Goal: Task Accomplishment & Management: Complete application form

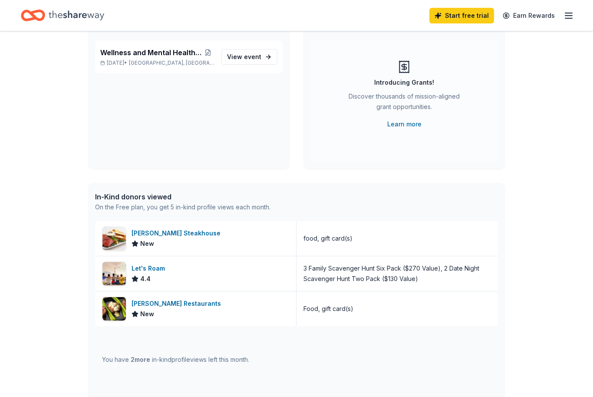
scroll to position [75, 0]
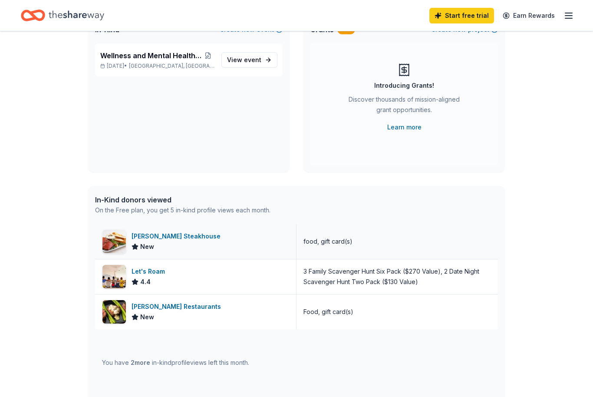
click at [264, 246] on div "Perry's Steakhouse New" at bounding box center [195, 241] width 201 height 35
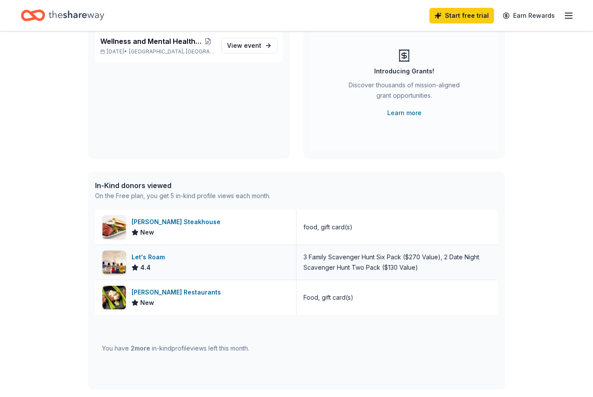
click at [277, 265] on div "Let's Roam 4.4" at bounding box center [195, 262] width 201 height 35
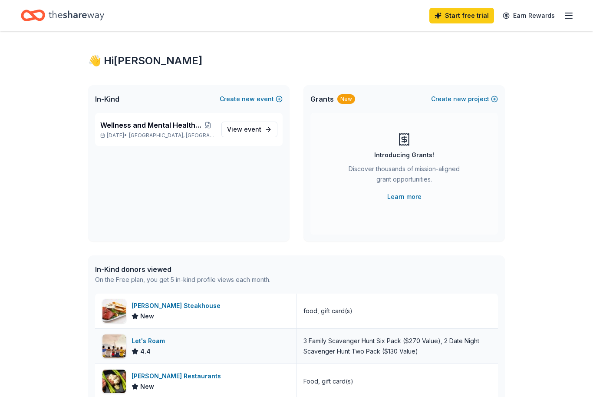
scroll to position [0, 0]
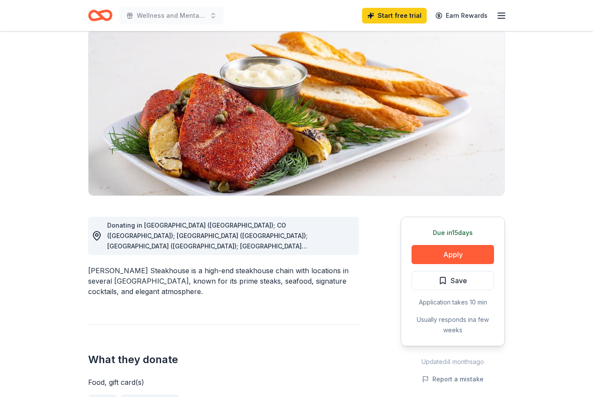
scroll to position [76, 0]
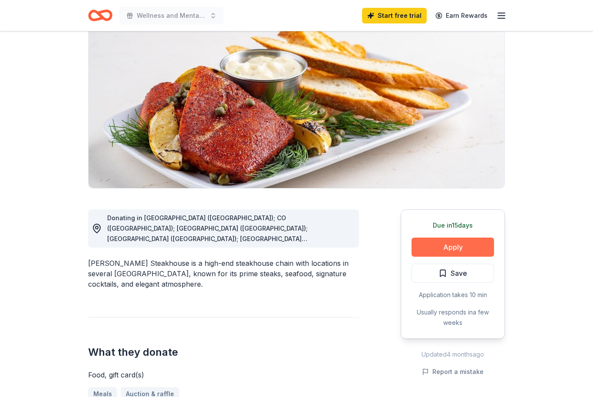
click at [464, 245] on button "Apply" at bounding box center [453, 247] width 82 height 19
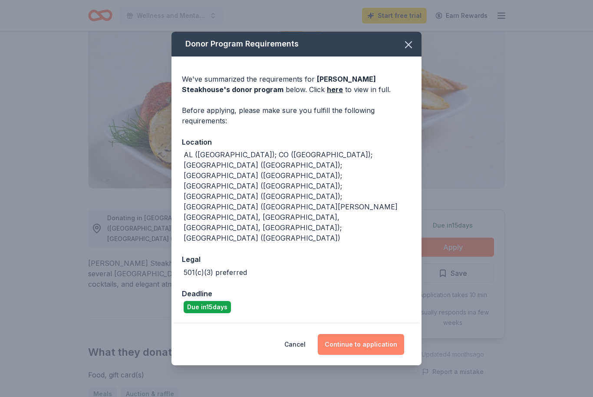
click at [381, 334] on button "Continue to application" at bounding box center [361, 344] width 86 height 21
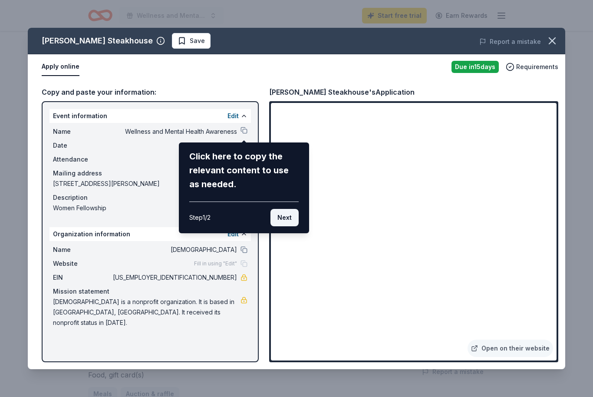
click at [286, 216] on button "Next" at bounding box center [285, 217] width 28 height 17
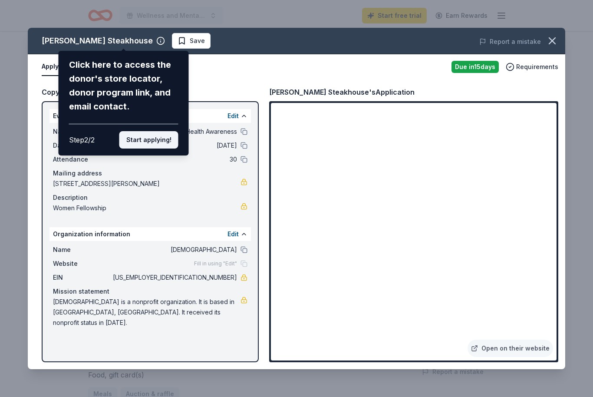
click at [145, 131] on button "Start applying!" at bounding box center [148, 139] width 59 height 17
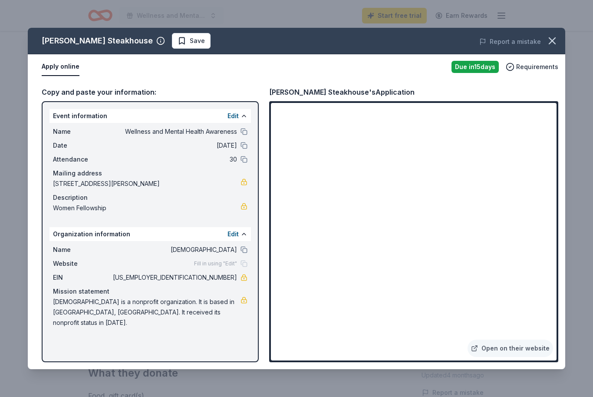
scroll to position [53, 0]
click at [536, 69] on span "Requirements" at bounding box center [537, 67] width 42 height 10
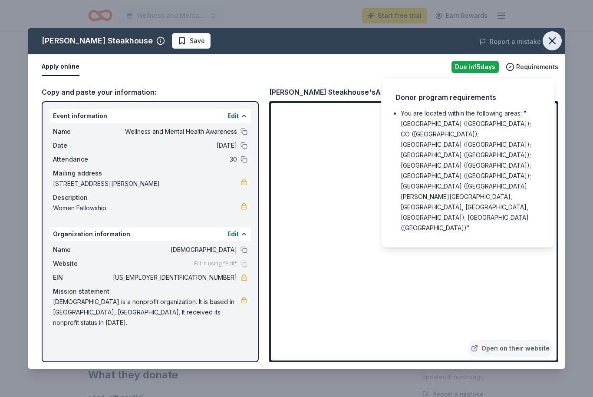
click at [556, 42] on icon "button" at bounding box center [552, 41] width 12 height 12
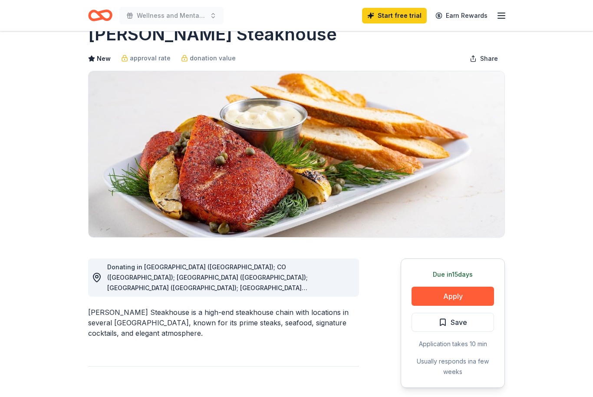
scroll to position [0, 0]
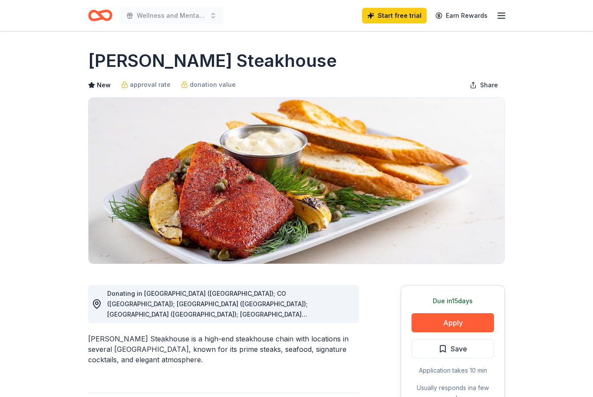
click at [502, 14] on icon "button" at bounding box center [501, 15] width 10 height 10
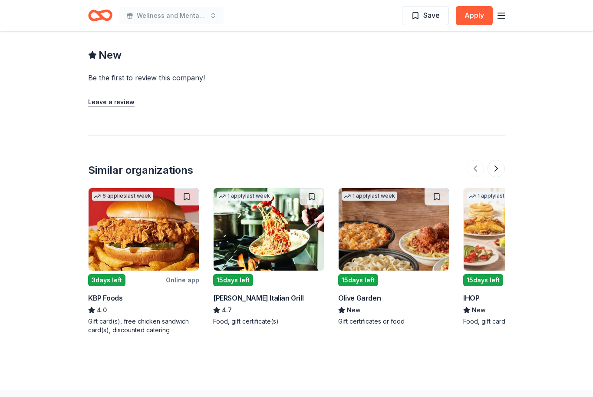
scroll to position [812, 0]
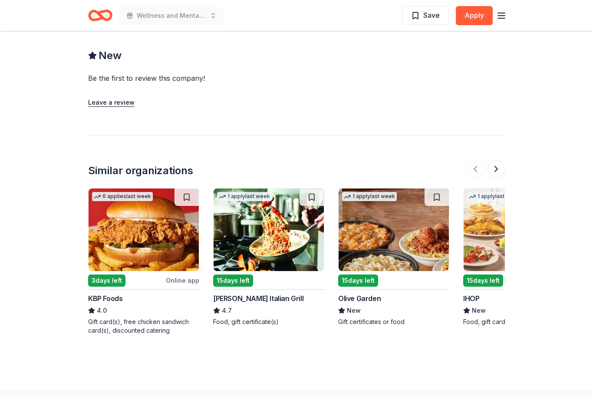
click at [429, 240] on img at bounding box center [394, 229] width 110 height 82
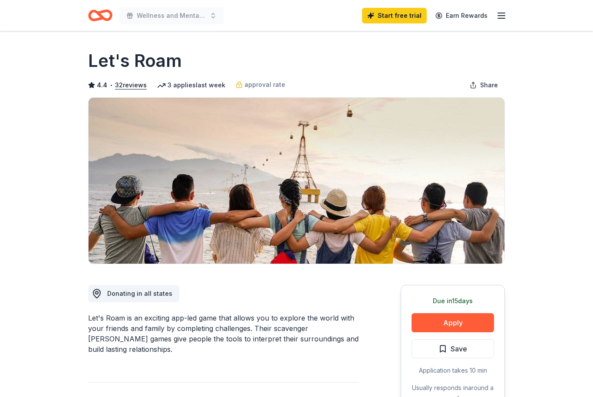
click at [500, 17] on icon "button" at bounding box center [501, 15] width 10 height 10
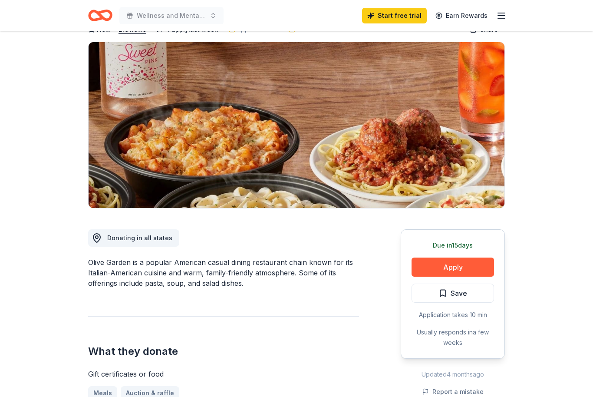
scroll to position [58, 0]
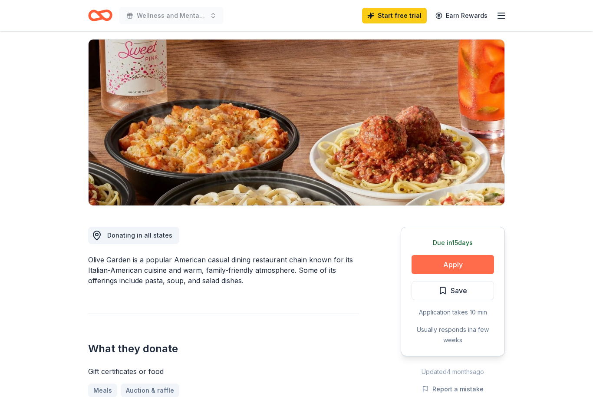
click at [476, 262] on button "Apply" at bounding box center [453, 264] width 82 height 19
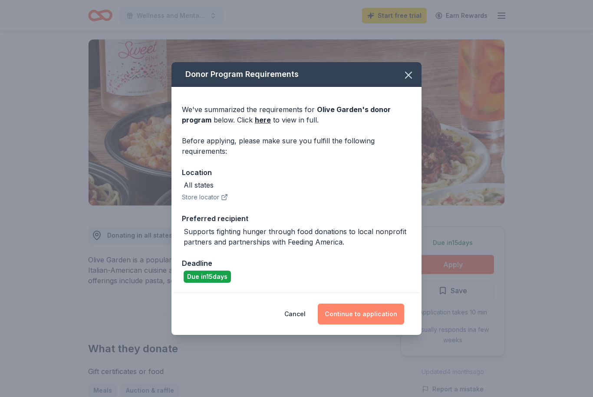
click at [379, 324] on button "Continue to application" at bounding box center [361, 314] width 86 height 21
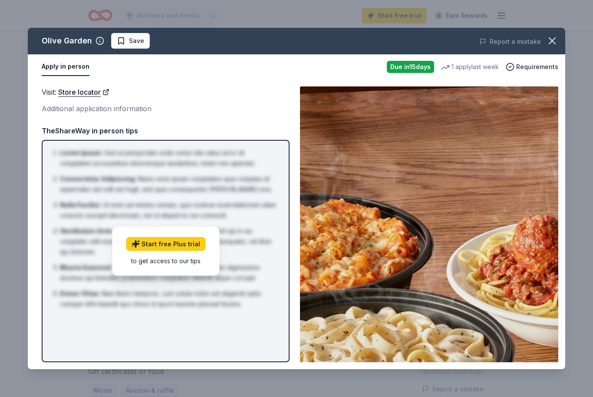
click at [275, 115] on div "Visit : Store locator Additional application information TheShareWay in person …" at bounding box center [166, 224] width 248 height 276
click at [274, 130] on div "TheShareWay in person tips" at bounding box center [166, 130] width 248 height 11
click at [182, 251] on link "Start free Plus trial" at bounding box center [165, 244] width 79 height 14
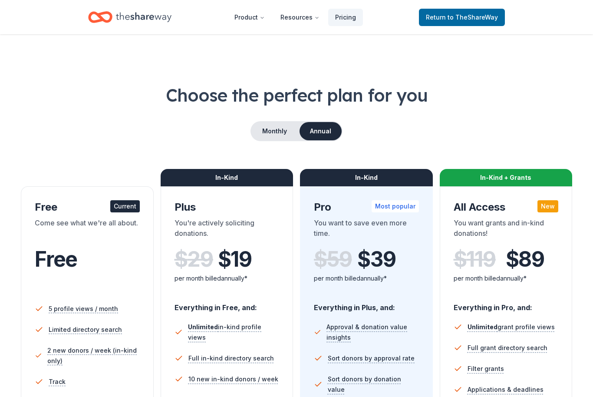
click at [128, 261] on div "Free" at bounding box center [87, 259] width 105 height 24
click at [129, 211] on div "Current" at bounding box center [125, 206] width 30 height 12
